Goal: Information Seeking & Learning: Learn about a topic

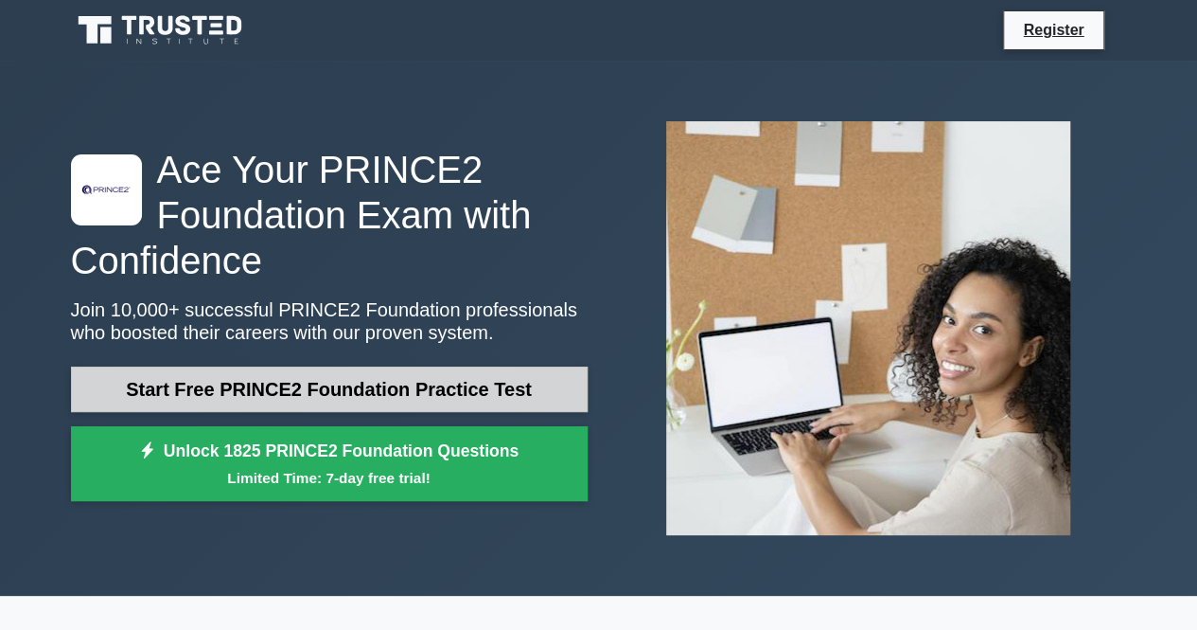
click at [240, 383] on link "Start Free PRINCE2 Foundation Practice Test" at bounding box center [329, 388] width 517 height 45
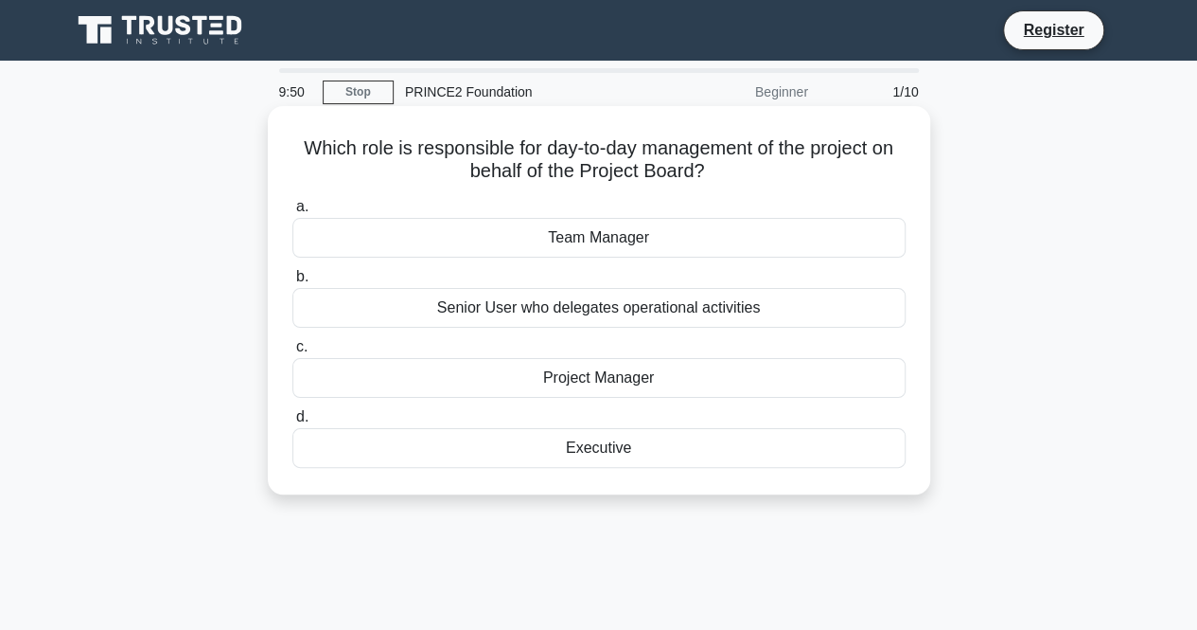
click at [550, 380] on div "Project Manager" at bounding box center [599, 378] width 613 height 40
click at [293, 353] on input "c. Project Manager" at bounding box center [293, 347] width 0 height 12
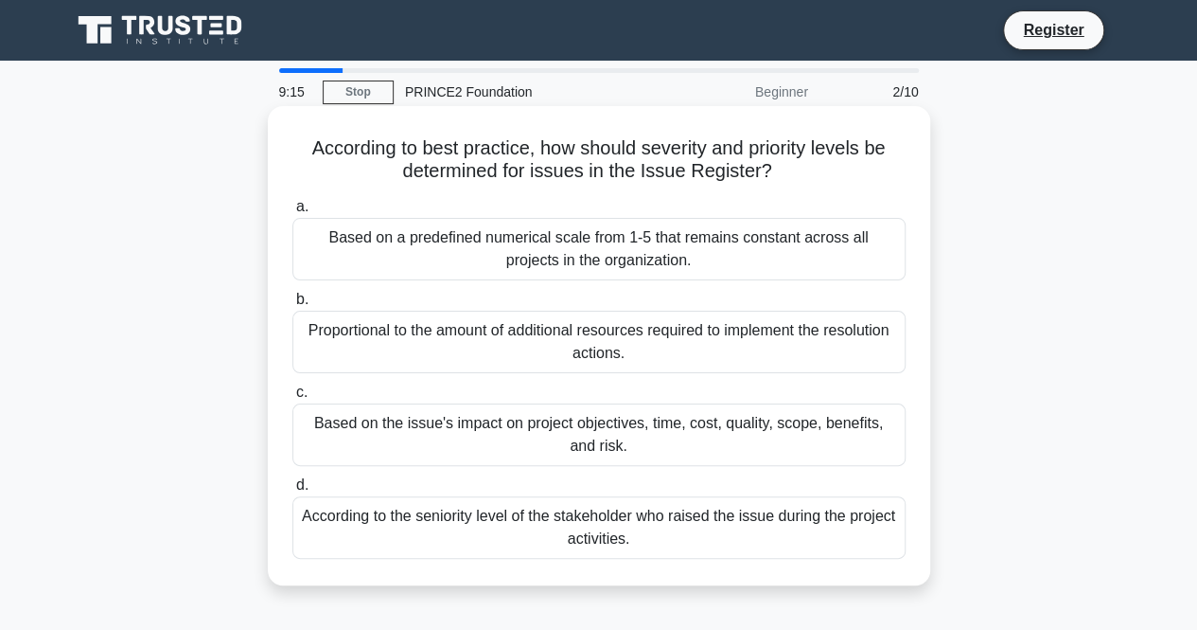
click at [757, 429] on div "Based on the issue's impact on project objectives, time, cost, quality, scope, …" at bounding box center [599, 434] width 613 height 62
click at [293, 399] on input "c. Based on the issue's impact on project objectives, time, cost, quality, scop…" at bounding box center [293, 392] width 0 height 12
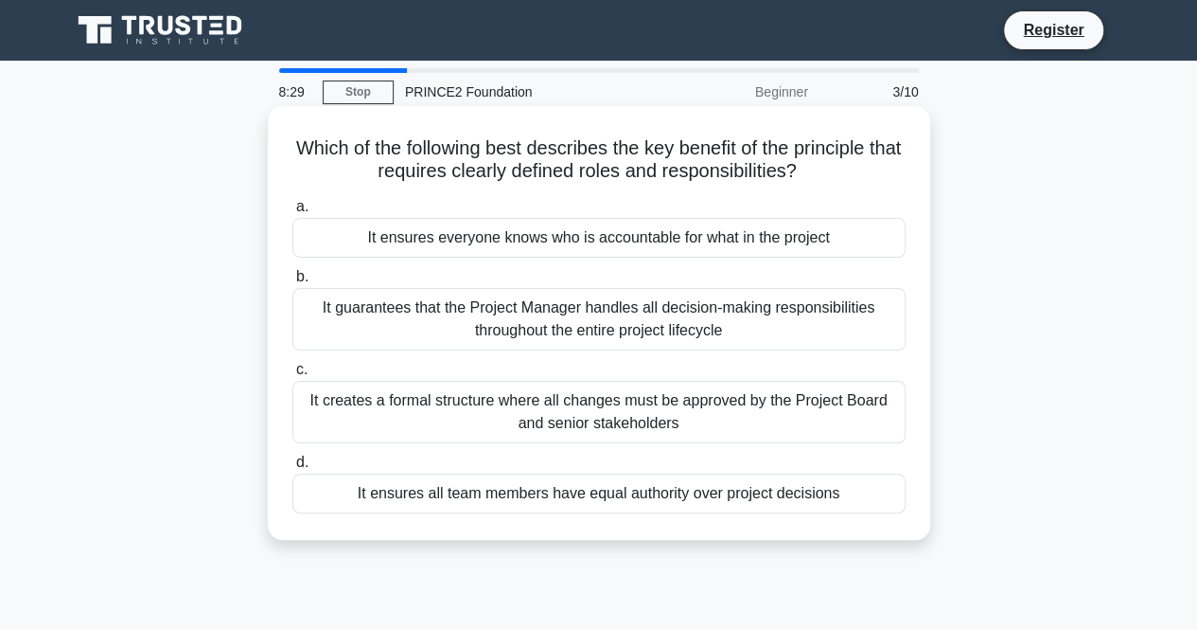
click at [657, 242] on div "It ensures everyone knows who is accountable for what in the project" at bounding box center [599, 238] width 613 height 40
click at [293, 213] on input "a. It ensures everyone knows who is accountable for what in the project" at bounding box center [293, 207] width 0 height 12
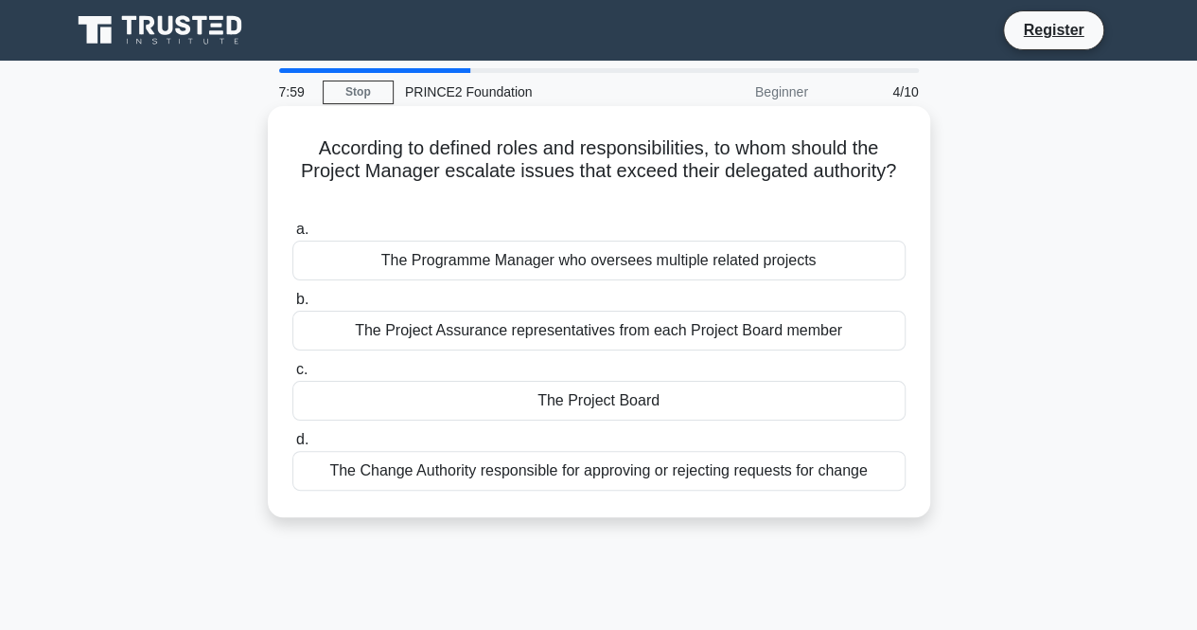
click at [621, 392] on div "The Project Board" at bounding box center [599, 401] width 613 height 40
click at [293, 376] on input "c. The Project Board" at bounding box center [293, 370] width 0 height 12
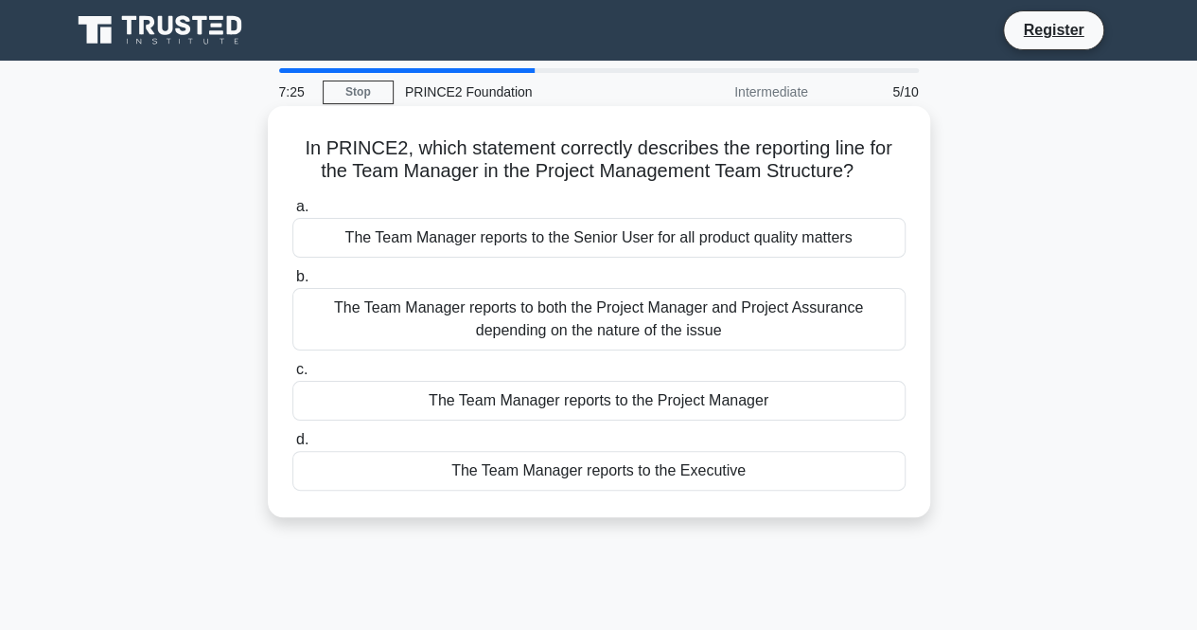
click at [780, 399] on div "The Team Manager reports to the Project Manager" at bounding box center [599, 401] width 613 height 40
click at [293, 376] on input "c. The Team Manager reports to the Project Manager" at bounding box center [293, 370] width 0 height 12
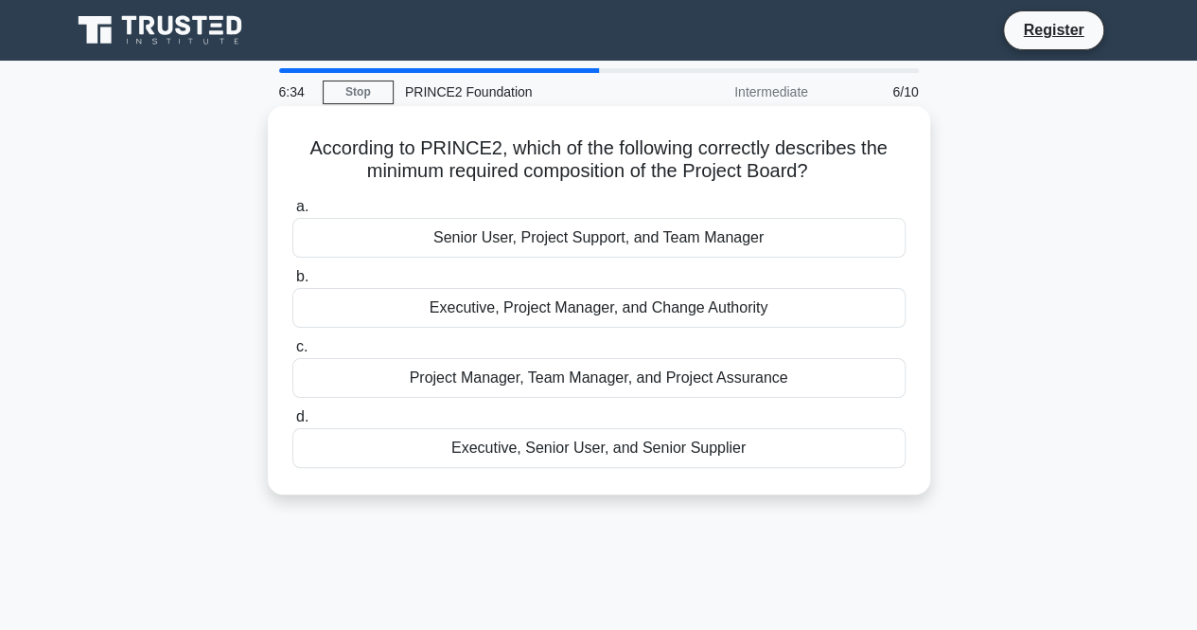
click at [601, 385] on div "Project Manager, Team Manager, and Project Assurance" at bounding box center [599, 378] width 613 height 40
click at [293, 353] on input "c. Project Manager, Team Manager, and Project Assurance" at bounding box center [293, 347] width 0 height 12
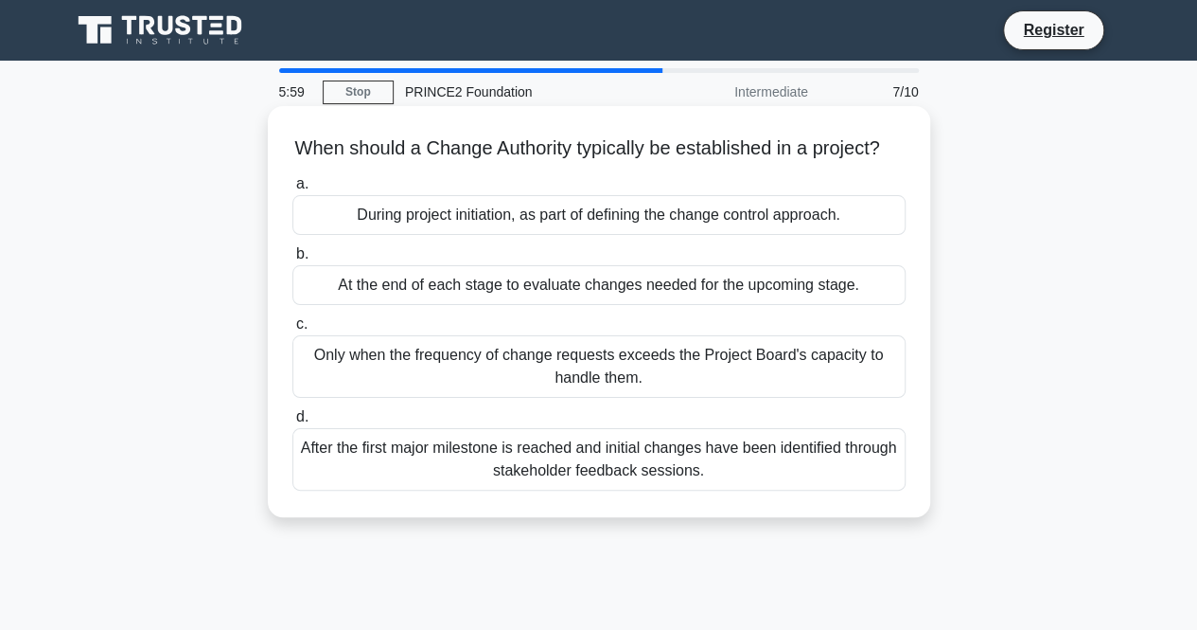
click at [712, 488] on div "After the first major milestone is reached and initial changes have been identi…" at bounding box center [599, 459] width 613 height 62
click at [293, 423] on input "d. After the first major milestone is reached and initial changes have been ide…" at bounding box center [293, 417] width 0 height 12
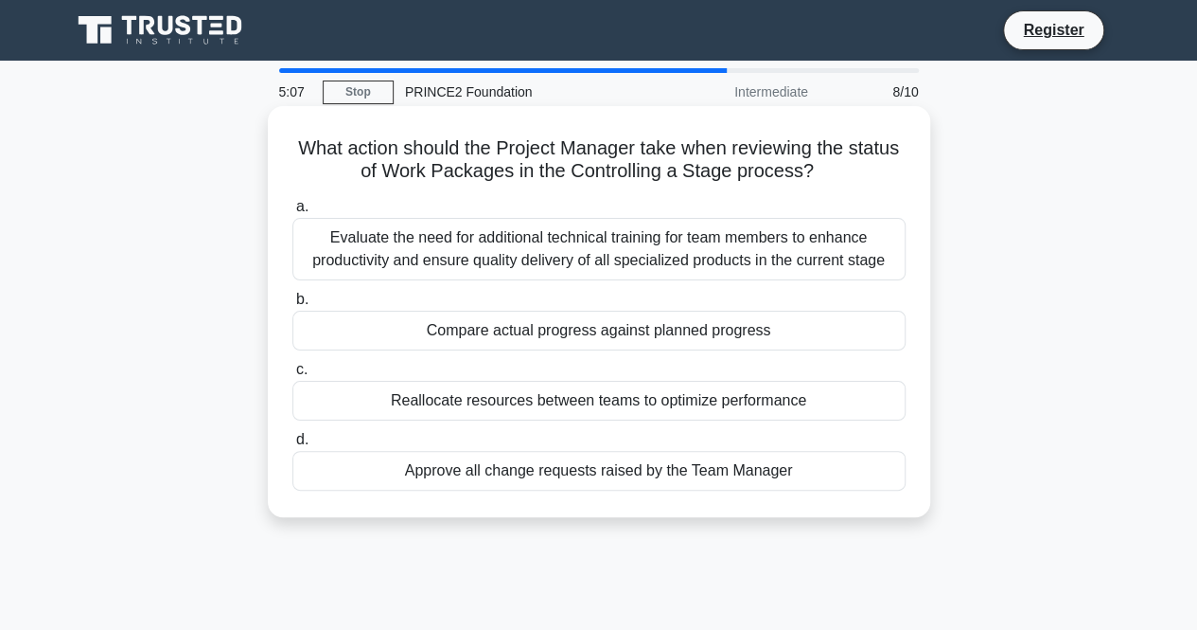
click at [526, 333] on div "Compare actual progress against planned progress" at bounding box center [599, 330] width 613 height 40
click at [293, 306] on input "b. Compare actual progress against planned progress" at bounding box center [293, 299] width 0 height 12
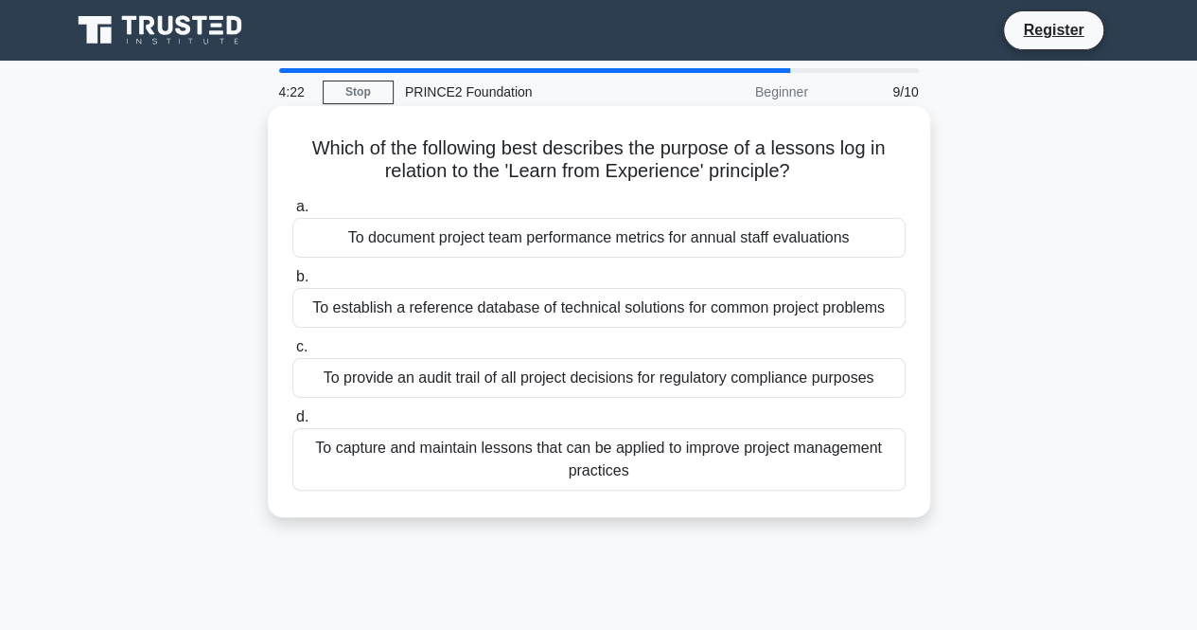
click at [748, 454] on div "To capture and maintain lessons that can be applied to improve project manageme…" at bounding box center [599, 459] width 613 height 62
click at [293, 423] on input "d. To capture and maintain lessons that can be applied to improve project manag…" at bounding box center [293, 417] width 0 height 12
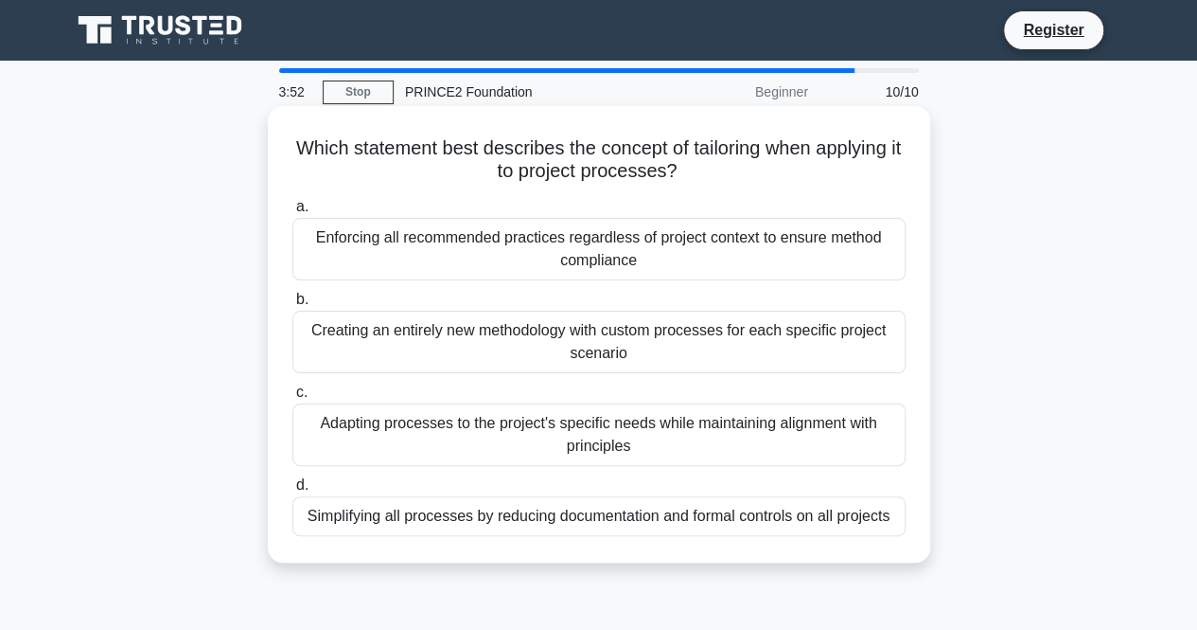
click at [850, 446] on div "Adapting processes to the project's specific needs while maintaining alignment …" at bounding box center [599, 434] width 613 height 62
click at [293, 399] on input "c. Adapting processes to the project's specific needs while maintaining alignme…" at bounding box center [293, 392] width 0 height 12
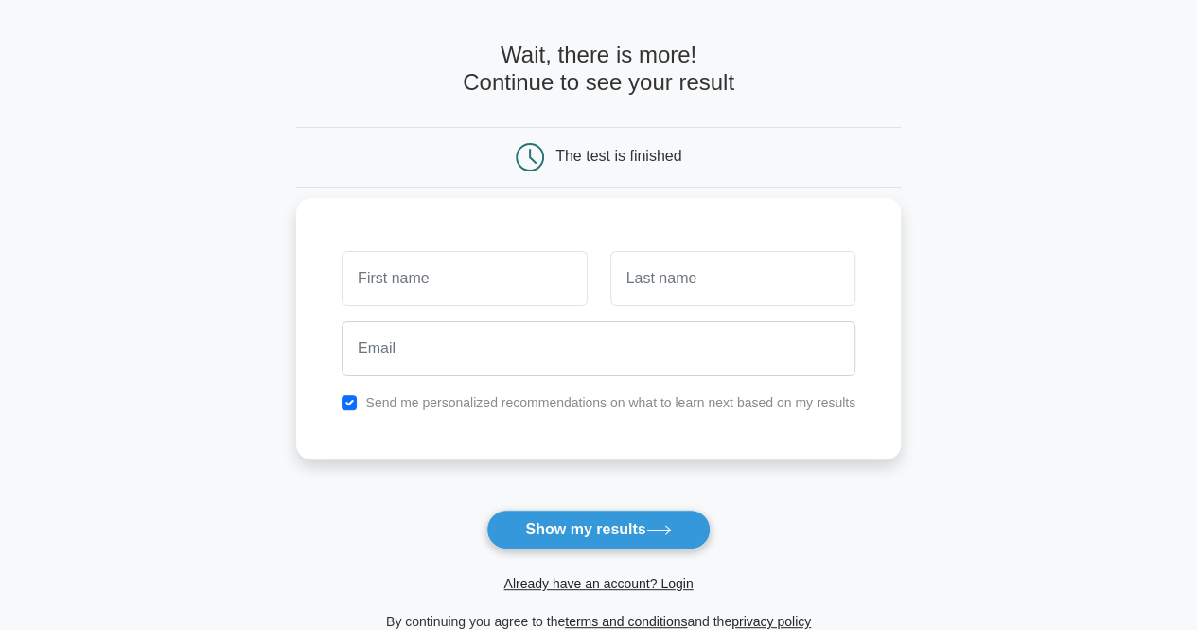
scroll to position [95, 0]
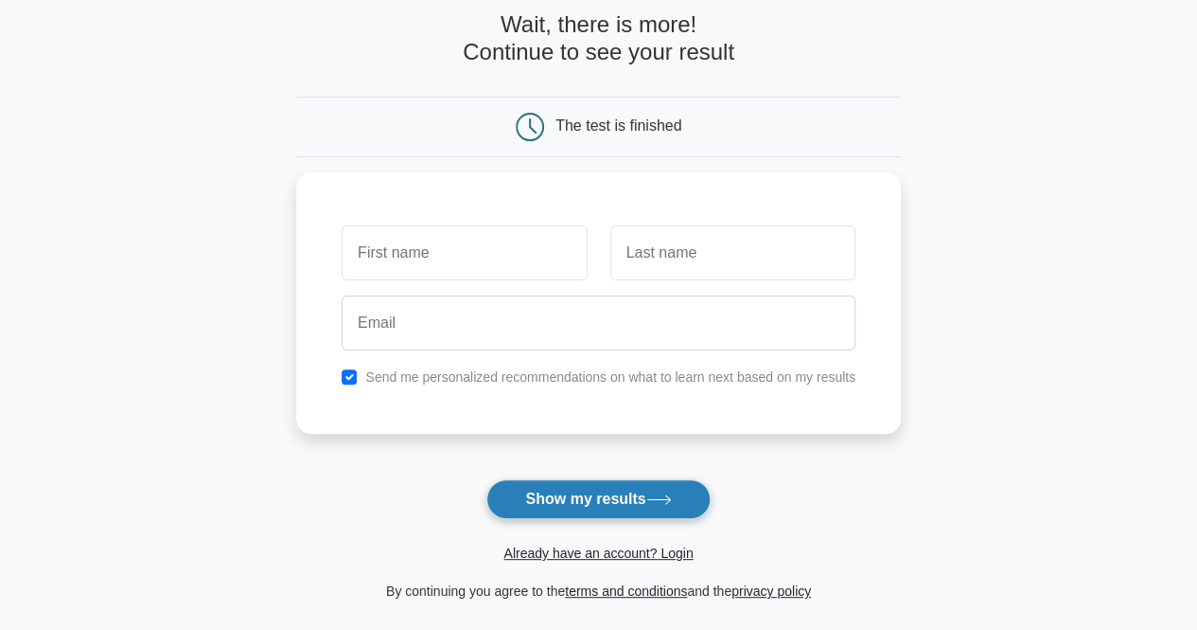
click at [640, 495] on button "Show my results" at bounding box center [598, 499] width 223 height 40
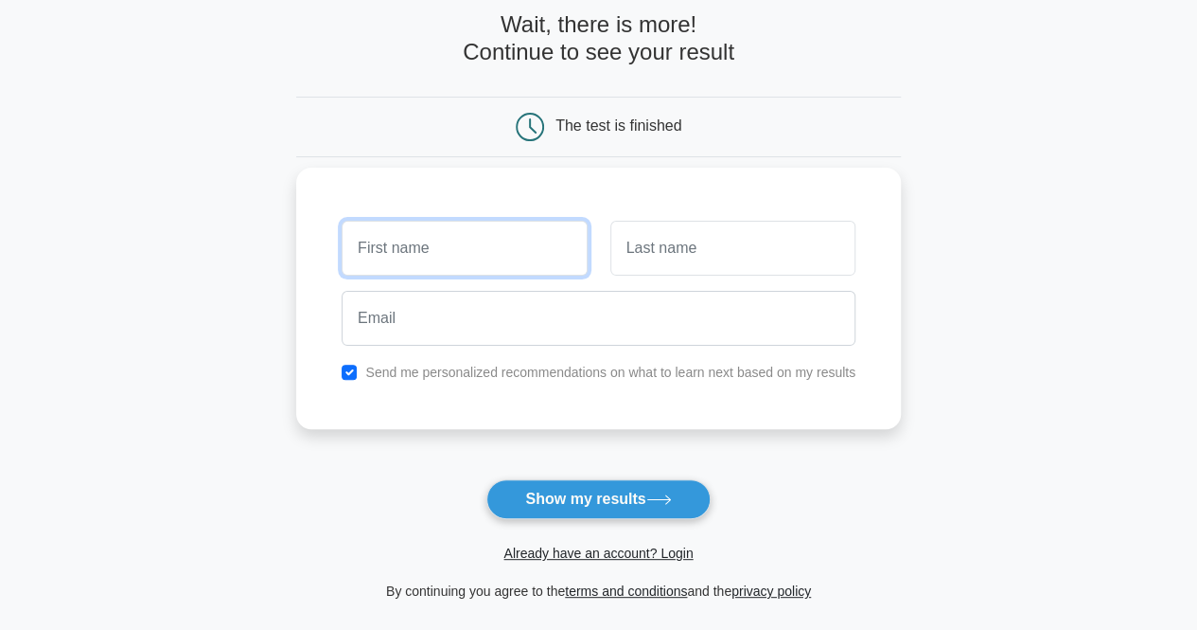
click at [472, 266] on input "text" at bounding box center [464, 248] width 245 height 55
type input "e"
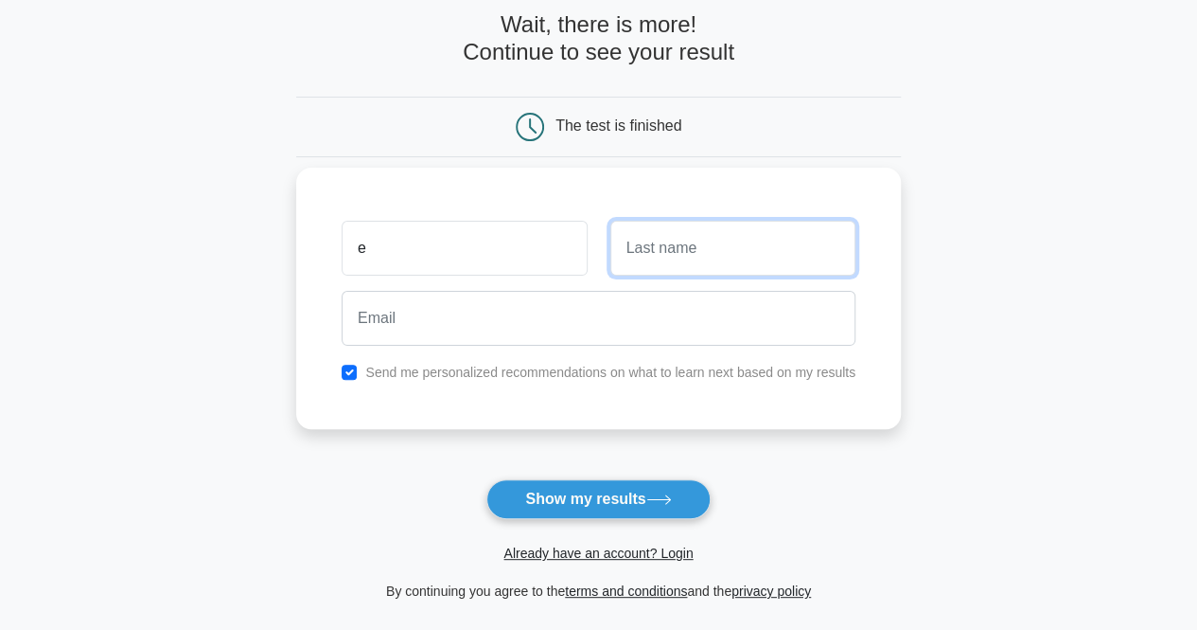
click at [680, 251] on input "text" at bounding box center [733, 248] width 245 height 55
type input "k"
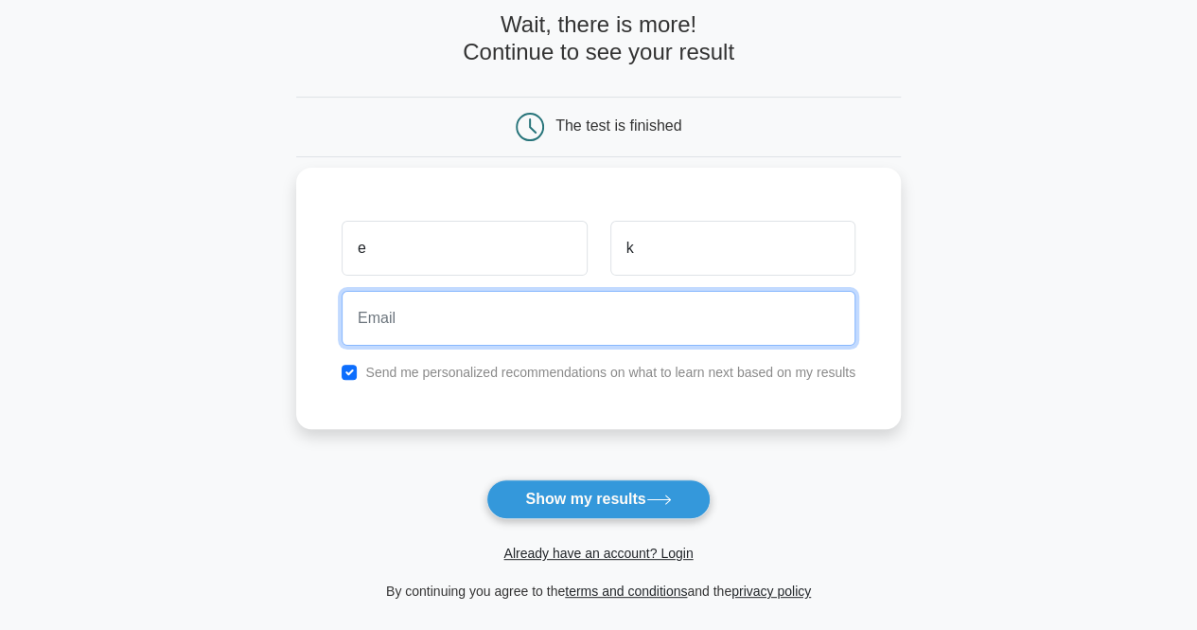
click at [682, 317] on input "email" at bounding box center [599, 318] width 514 height 55
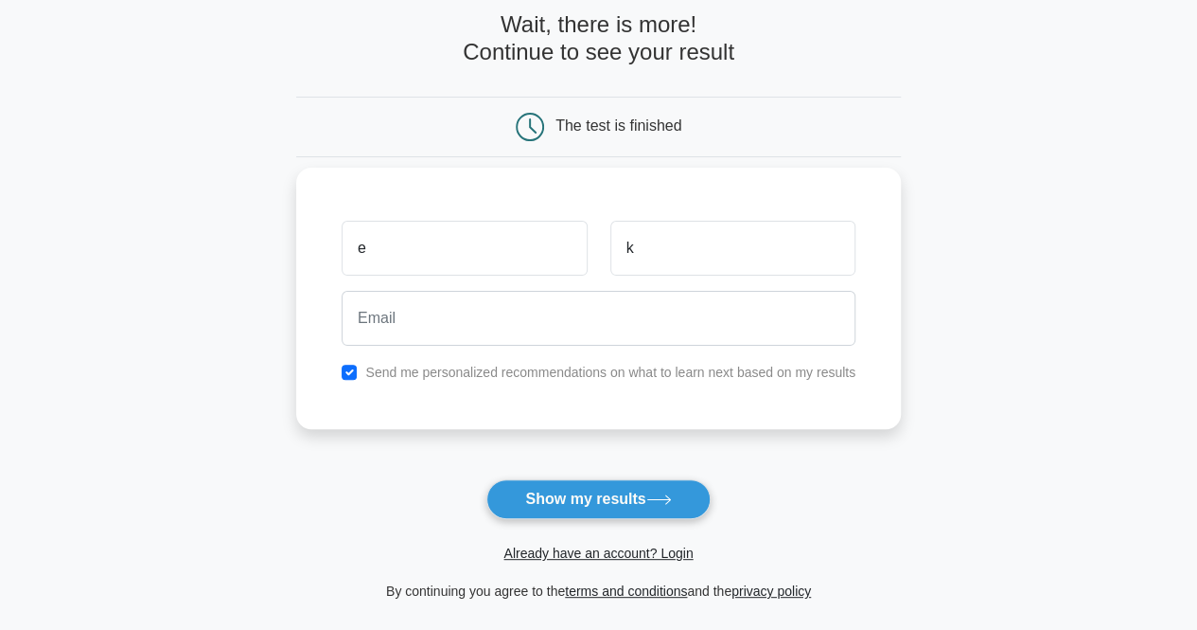
click at [773, 429] on div "e k Send me personalized recommendations on what to learn next based on my resu…" at bounding box center [598, 298] width 605 height 261
click at [352, 372] on input "checkbox" at bounding box center [349, 371] width 15 height 15
checkbox input "false"
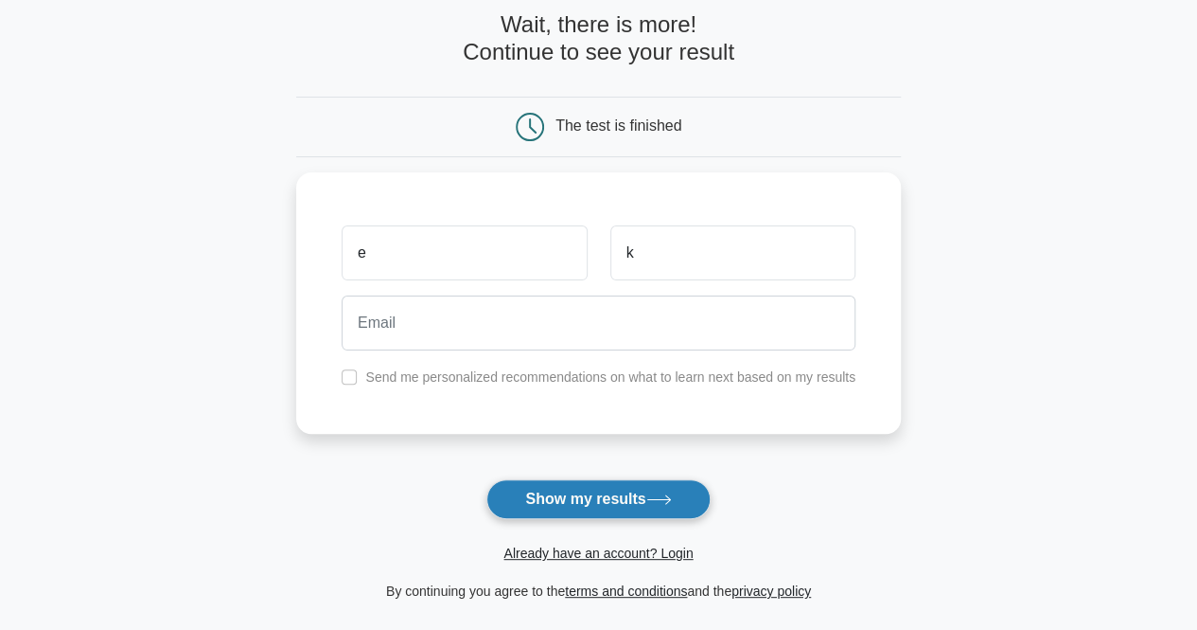
click at [617, 489] on button "Show my results" at bounding box center [598, 499] width 223 height 40
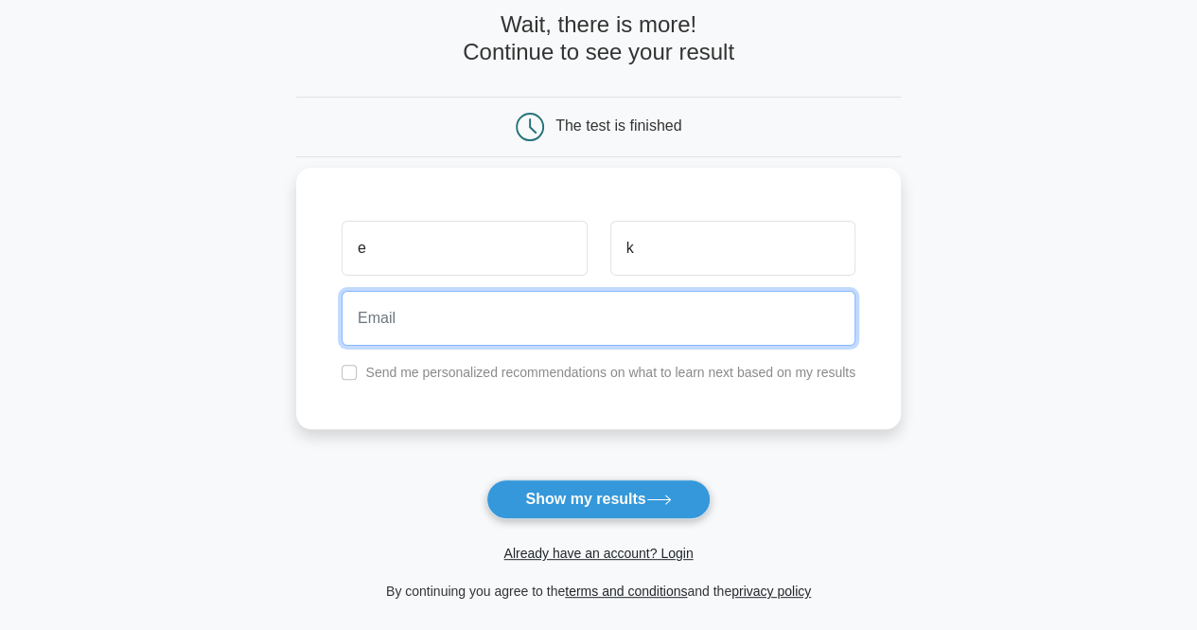
click at [725, 323] on input "email" at bounding box center [599, 318] width 514 height 55
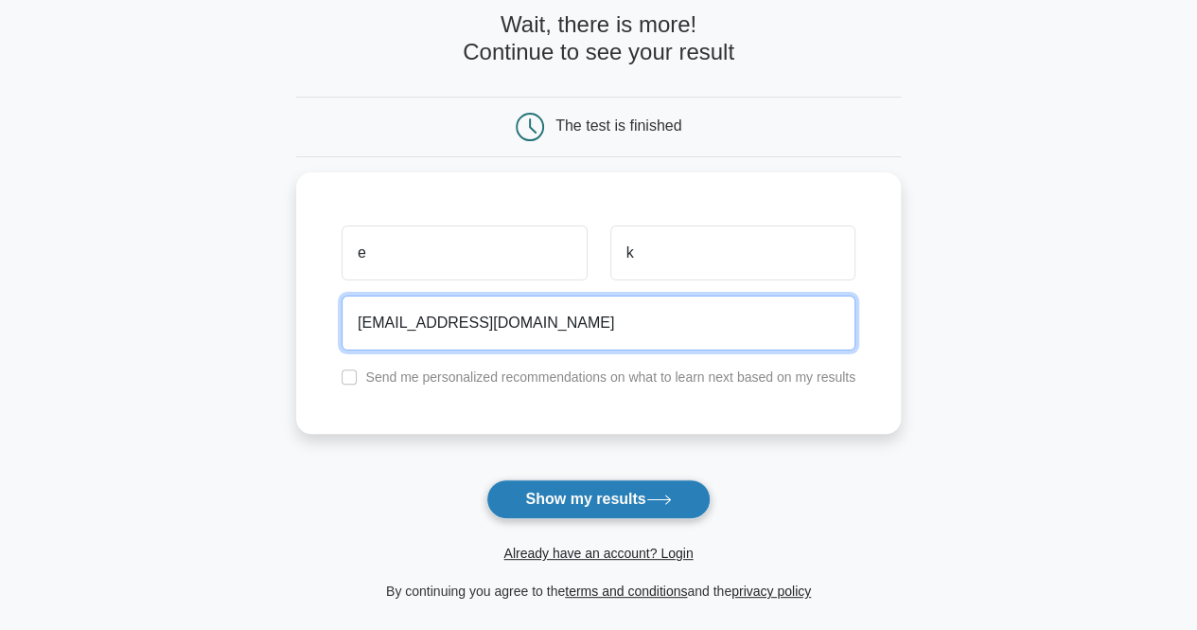
type input "1234@gmail.com"
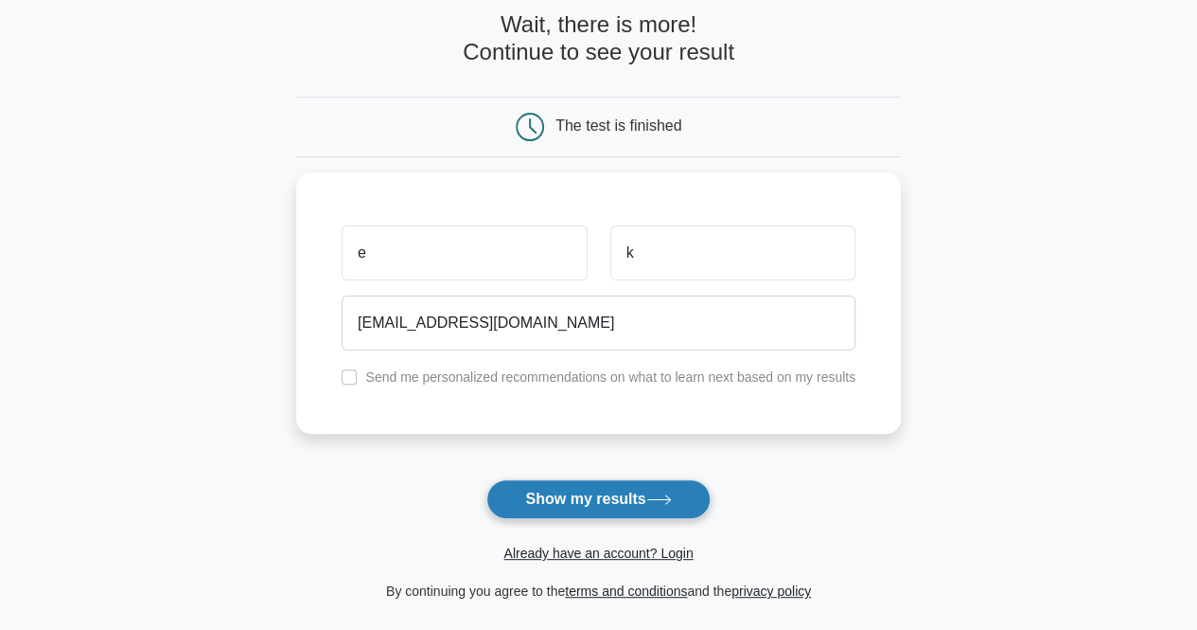
click at [629, 480] on button "Show my results" at bounding box center [598, 499] width 223 height 40
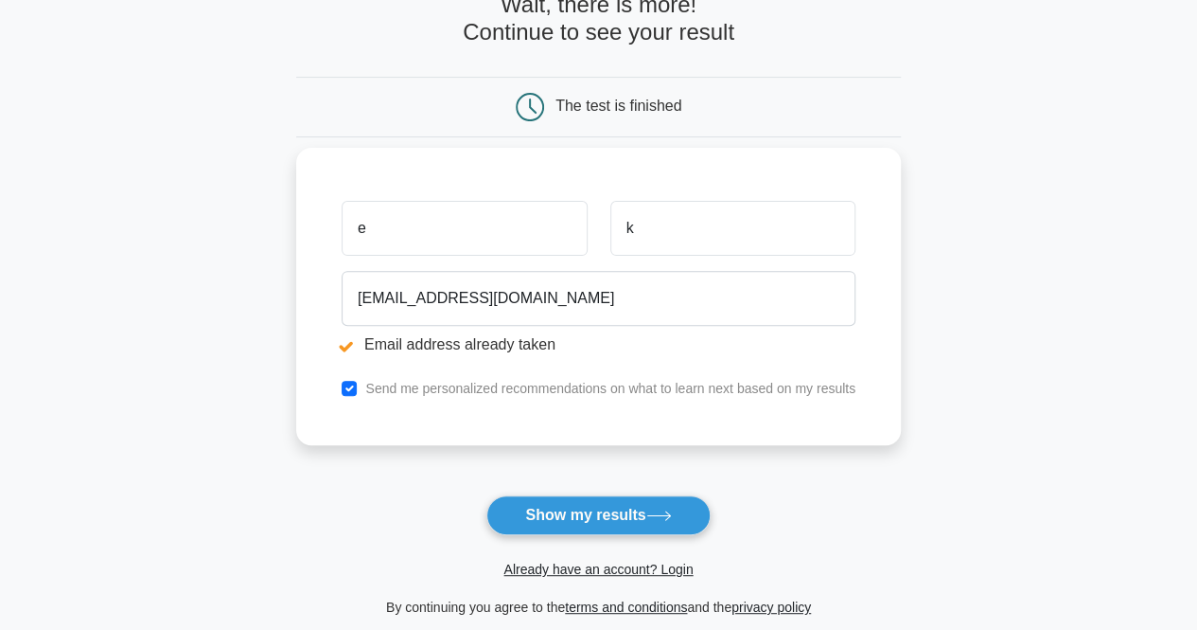
scroll to position [189, 0]
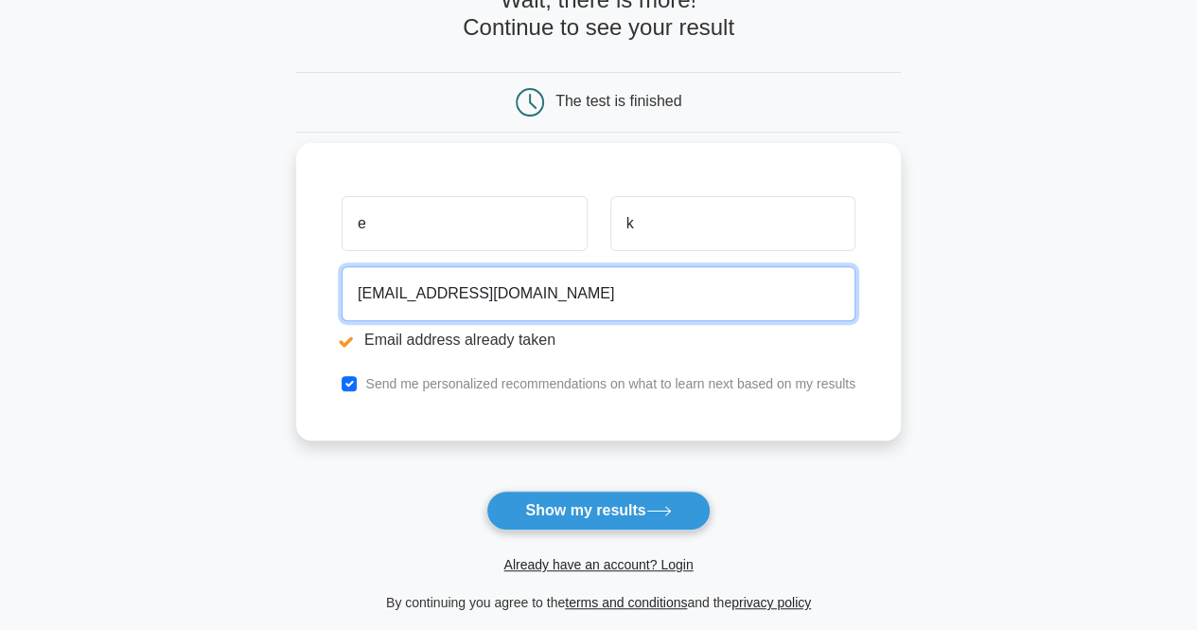
drag, startPoint x: 391, startPoint y: 291, endPoint x: 338, endPoint y: 292, distance: 53.0
click at [338, 292] on div "1234@gmail.com Email address already taken" at bounding box center [598, 311] width 537 height 106
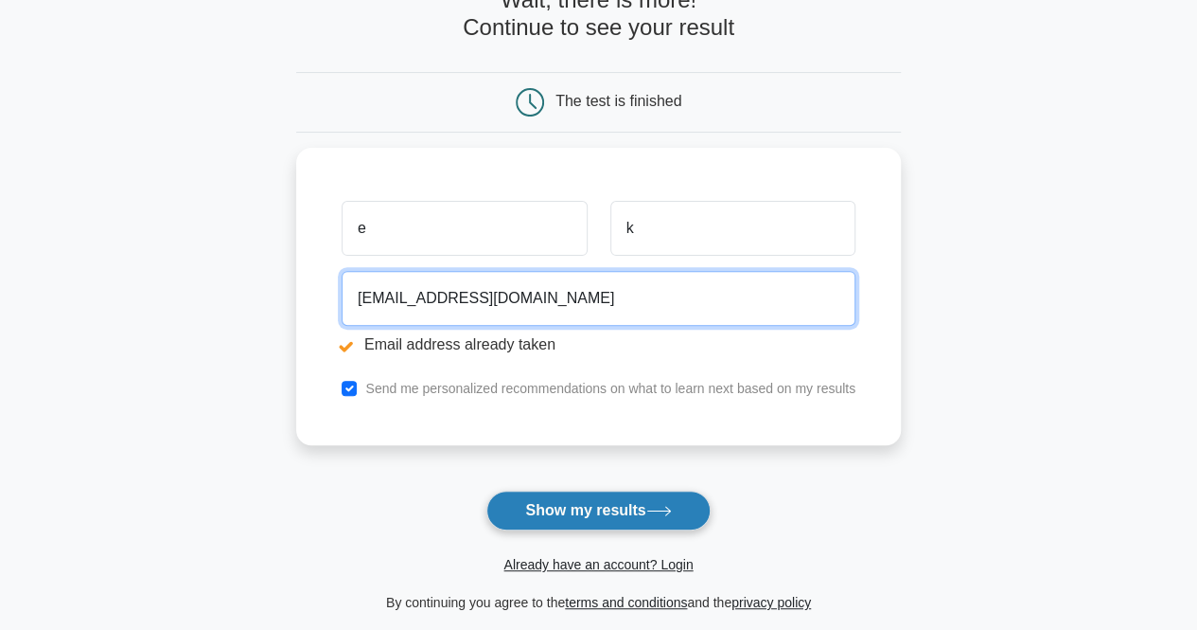
type input "ek@gmail.com"
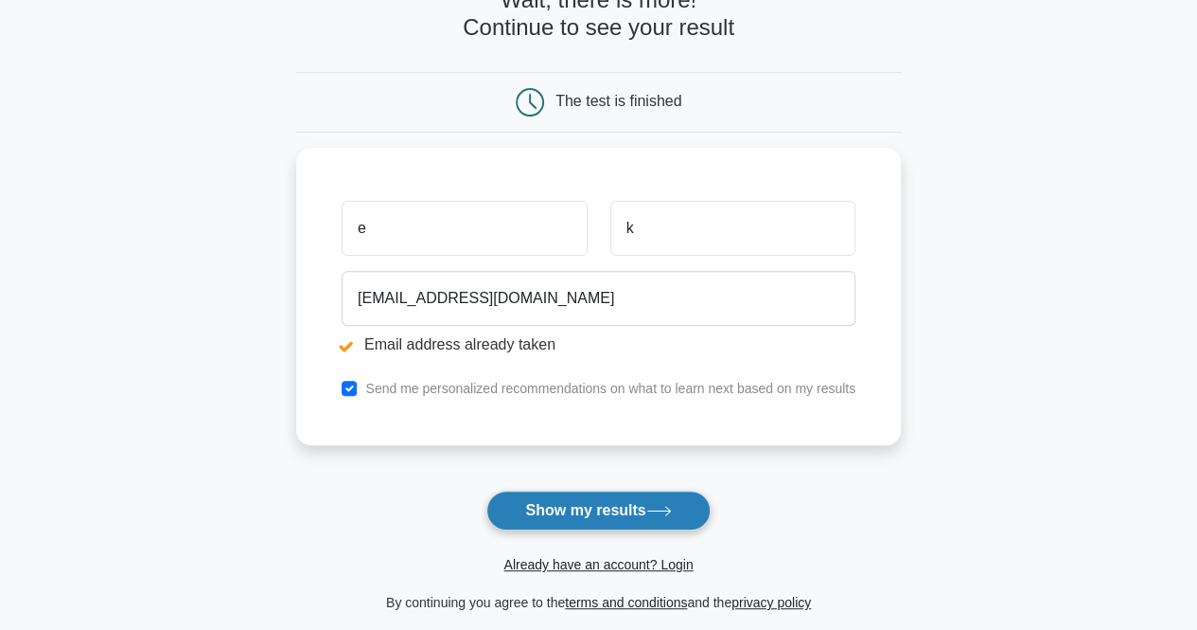
click at [643, 510] on button "Show my results" at bounding box center [598, 510] width 223 height 40
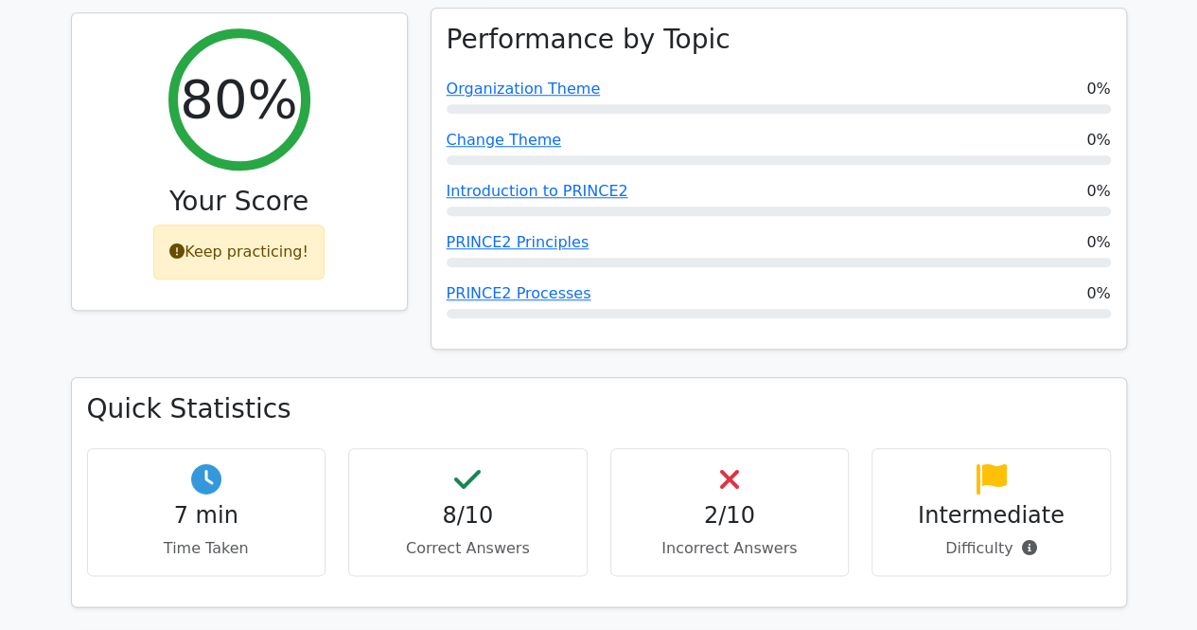
scroll to position [1041, 0]
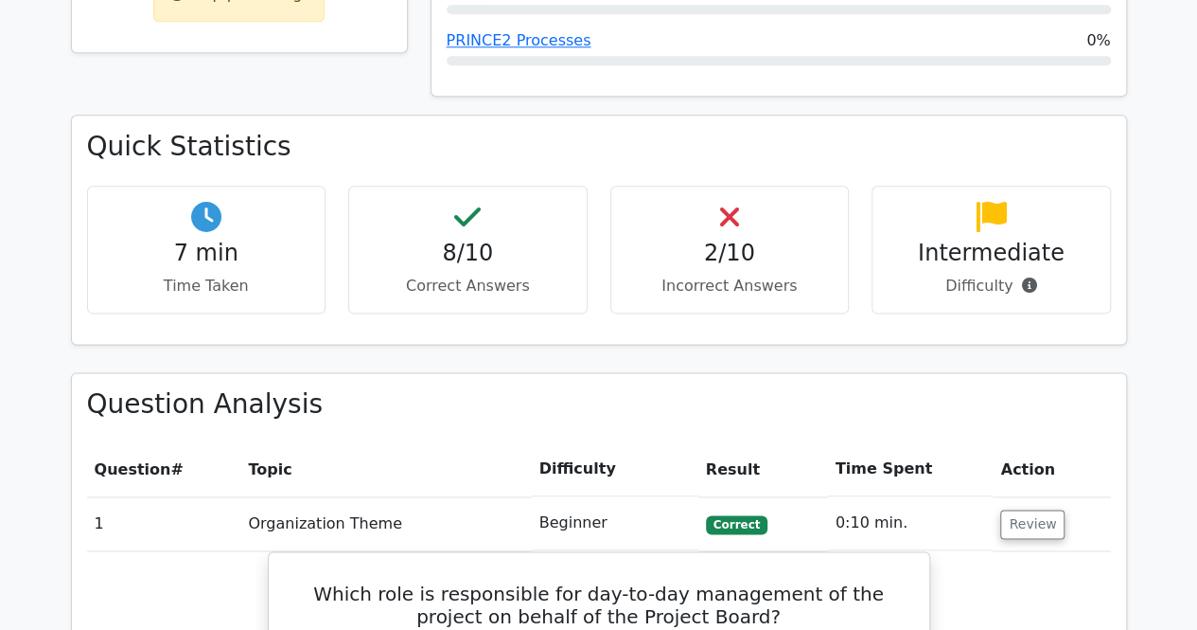
click at [712, 239] on h4 "2/10" at bounding box center [730, 252] width 207 height 27
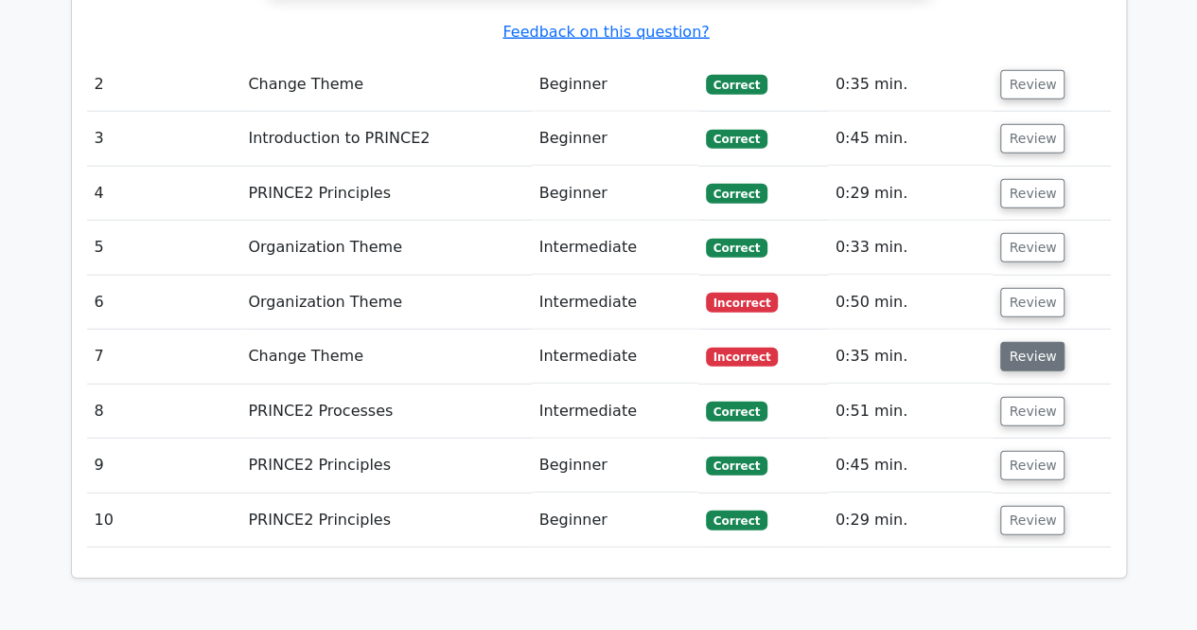
scroll to position [2461, 0]
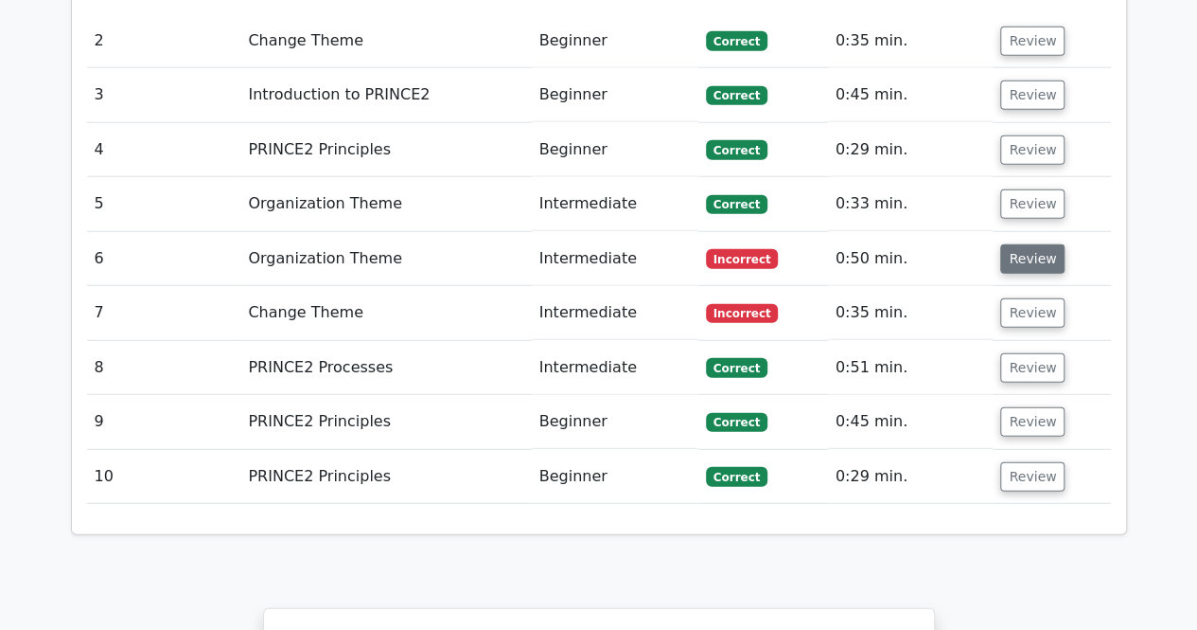
click at [1019, 244] on button "Review" at bounding box center [1033, 258] width 64 height 29
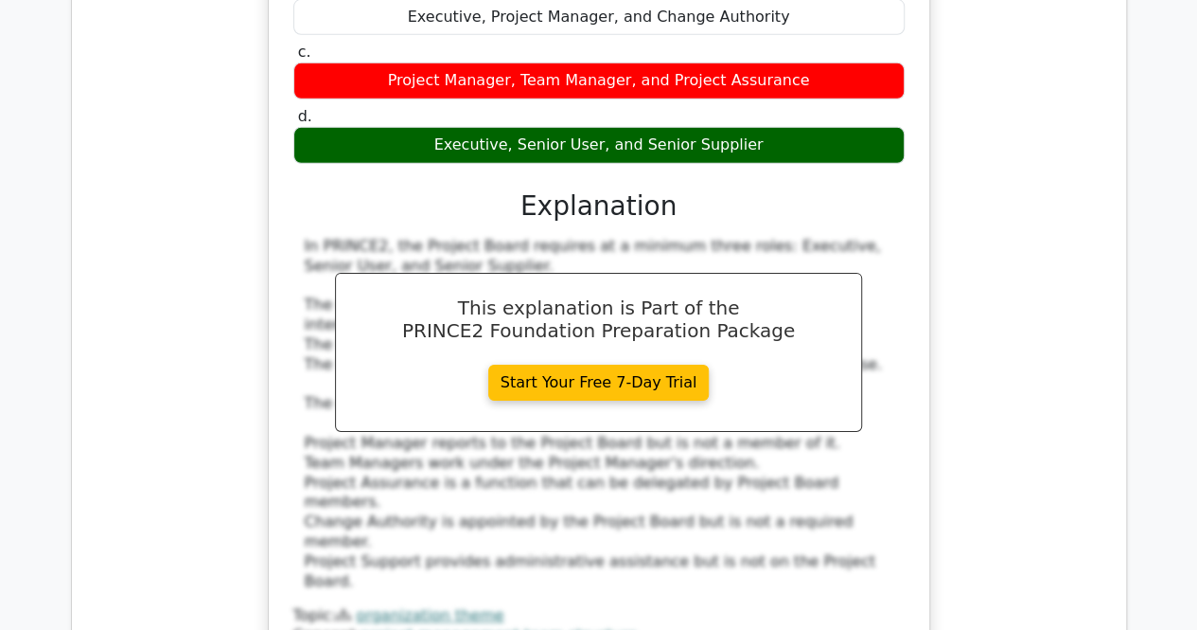
scroll to position [3124, 0]
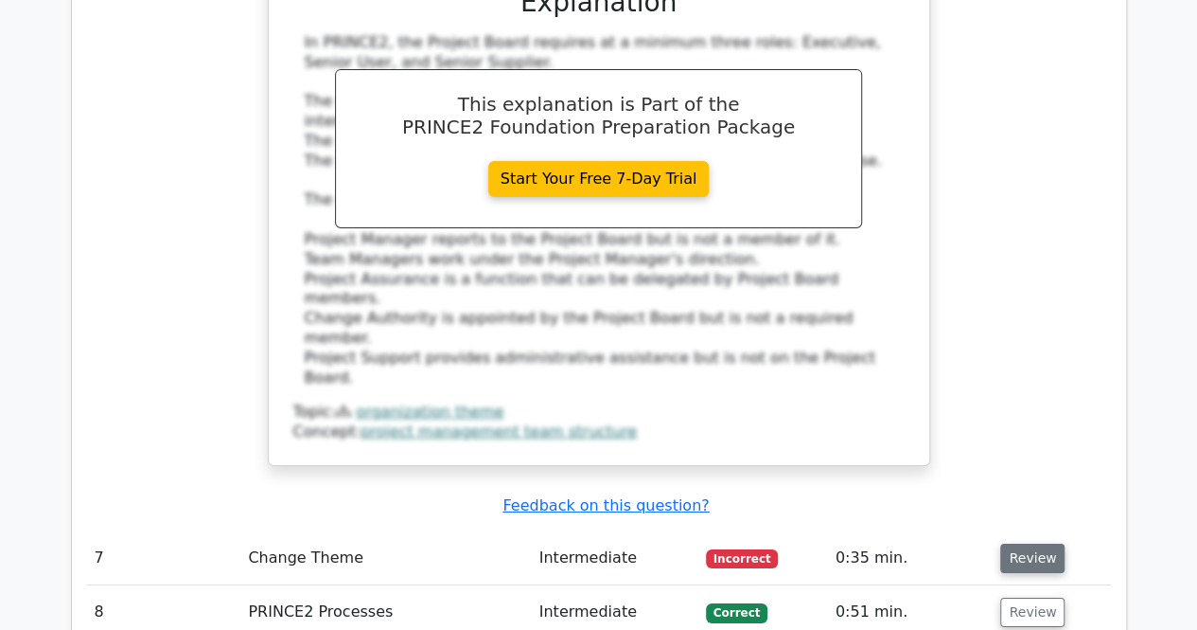
click at [1043, 543] on button "Review" at bounding box center [1033, 557] width 64 height 29
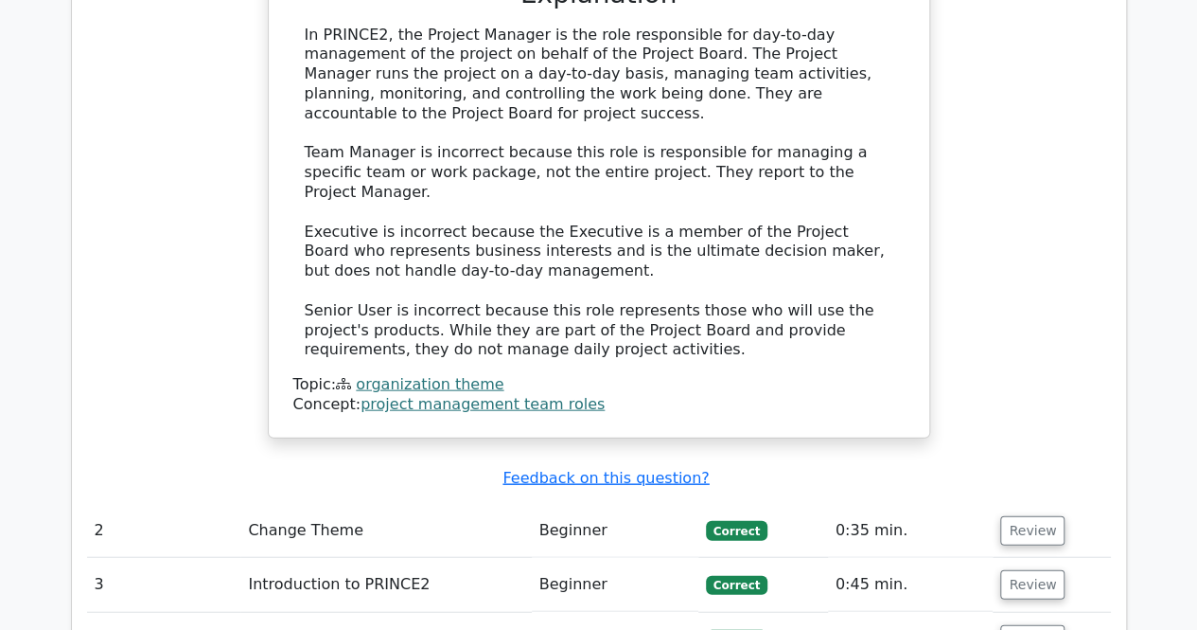
scroll to position [1893, 0]
